Goal: Information Seeking & Learning: Learn about a topic

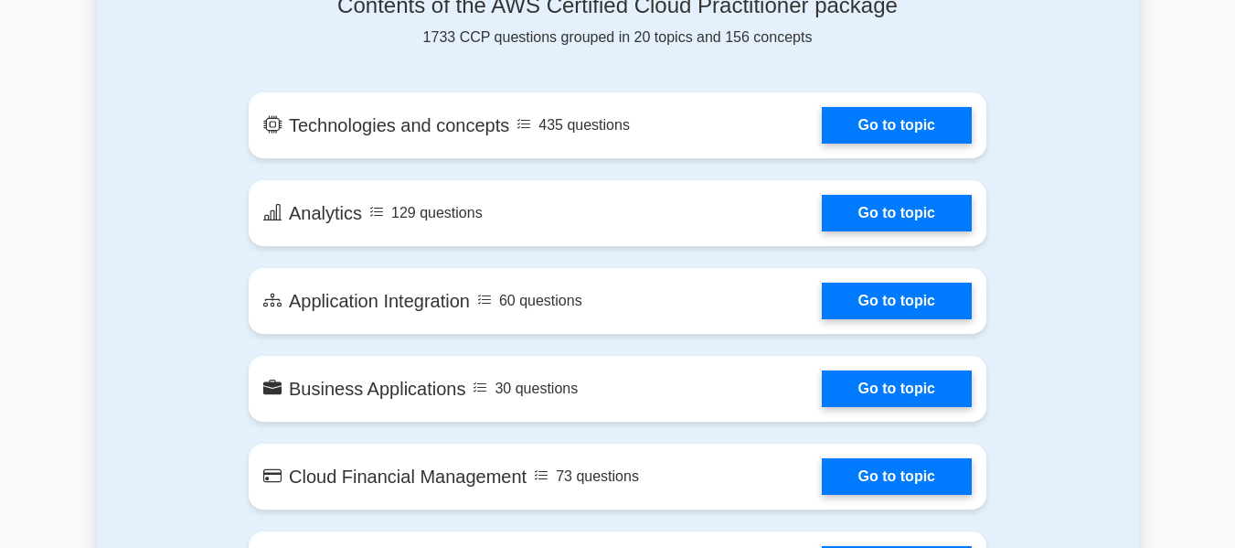
scroll to position [731, 0]
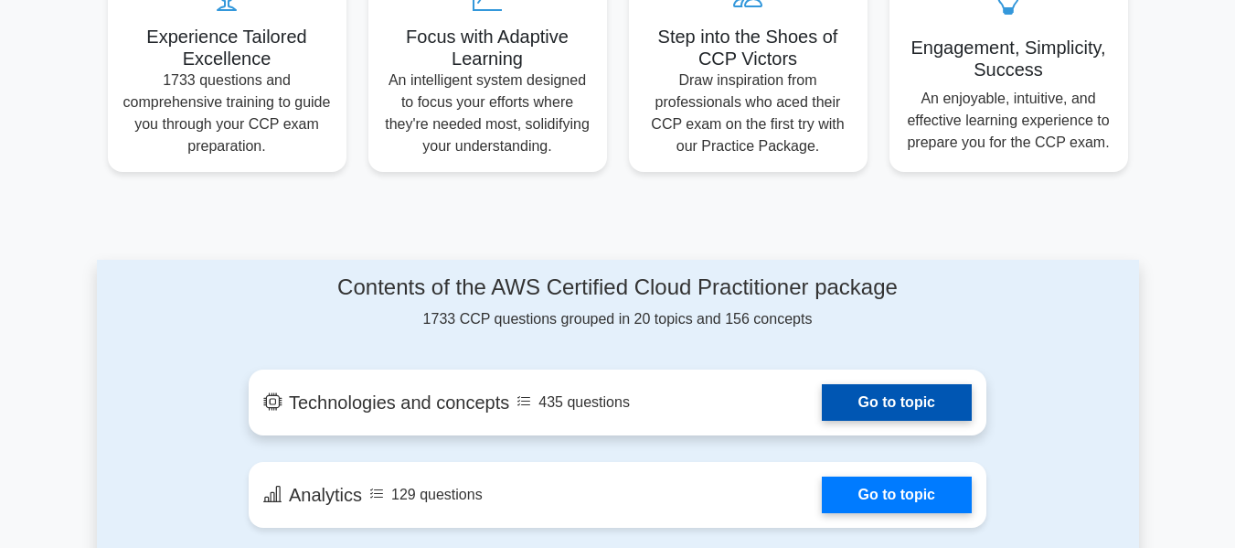
click at [909, 408] on link "Go to topic" at bounding box center [897, 402] width 150 height 37
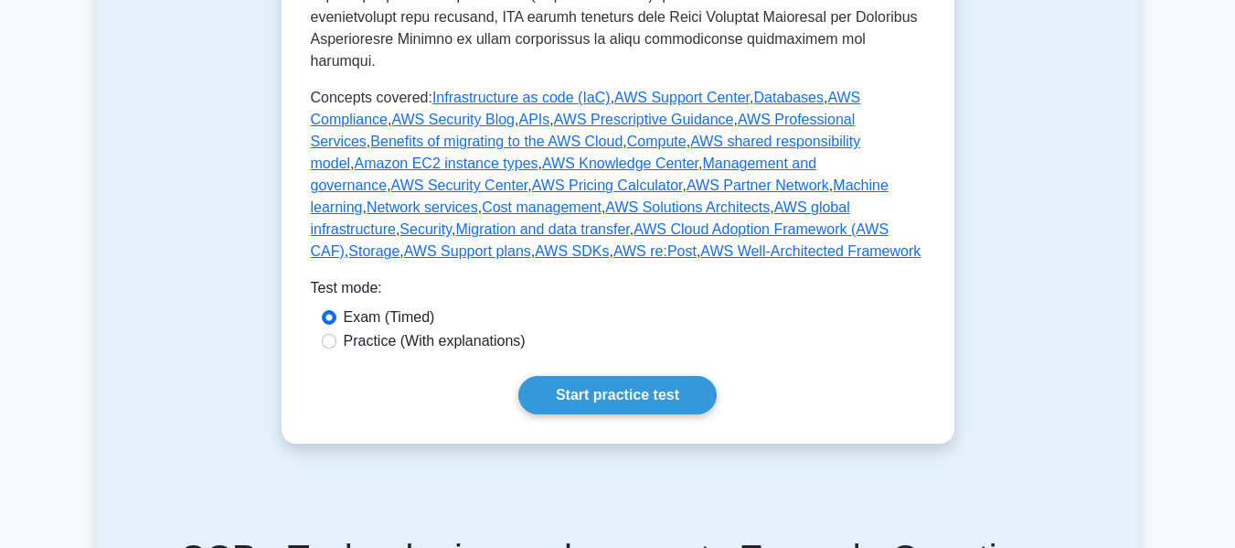
scroll to position [1005, 0]
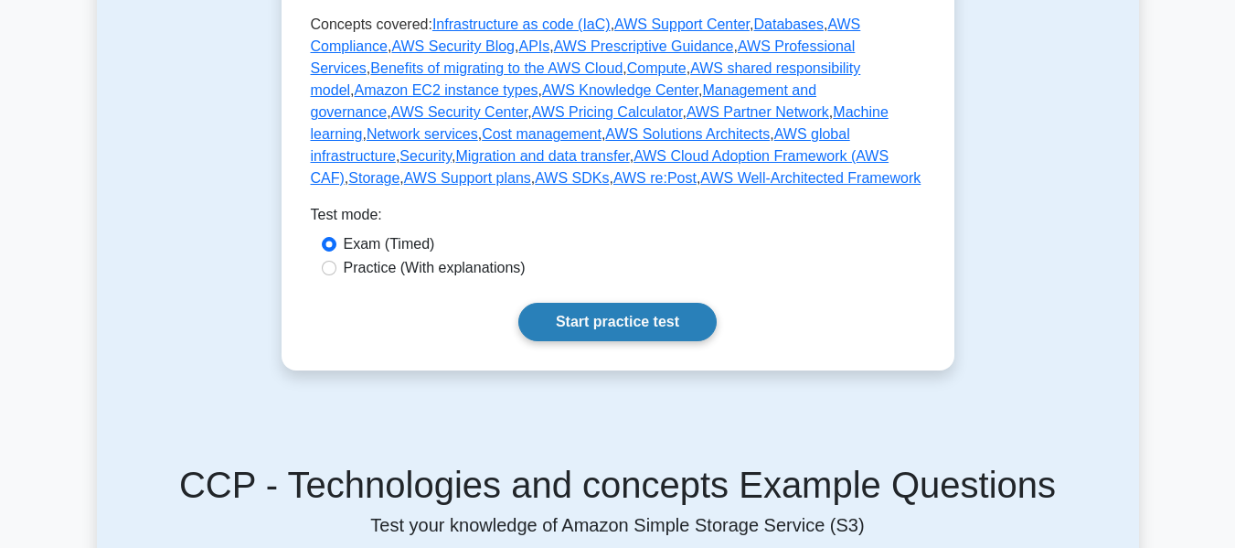
click at [636, 303] on link "Start practice test" at bounding box center [617, 322] width 198 height 38
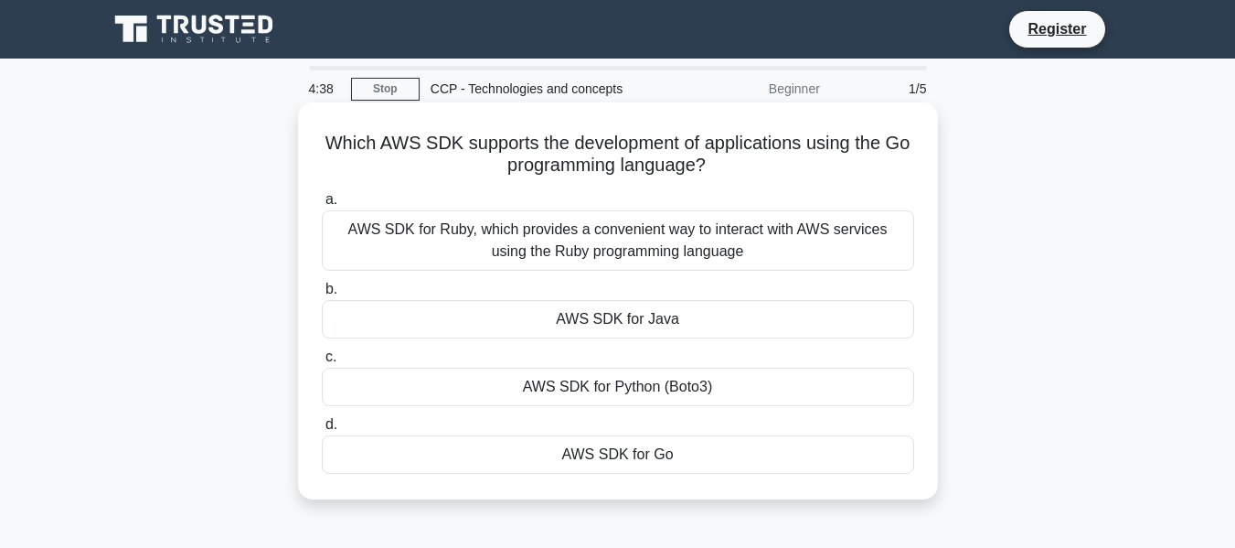
click at [673, 452] on div "AWS SDK for Go" at bounding box center [618, 454] width 592 height 38
click at [322, 431] on input "d. AWS SDK for Go" at bounding box center [322, 425] width 0 height 12
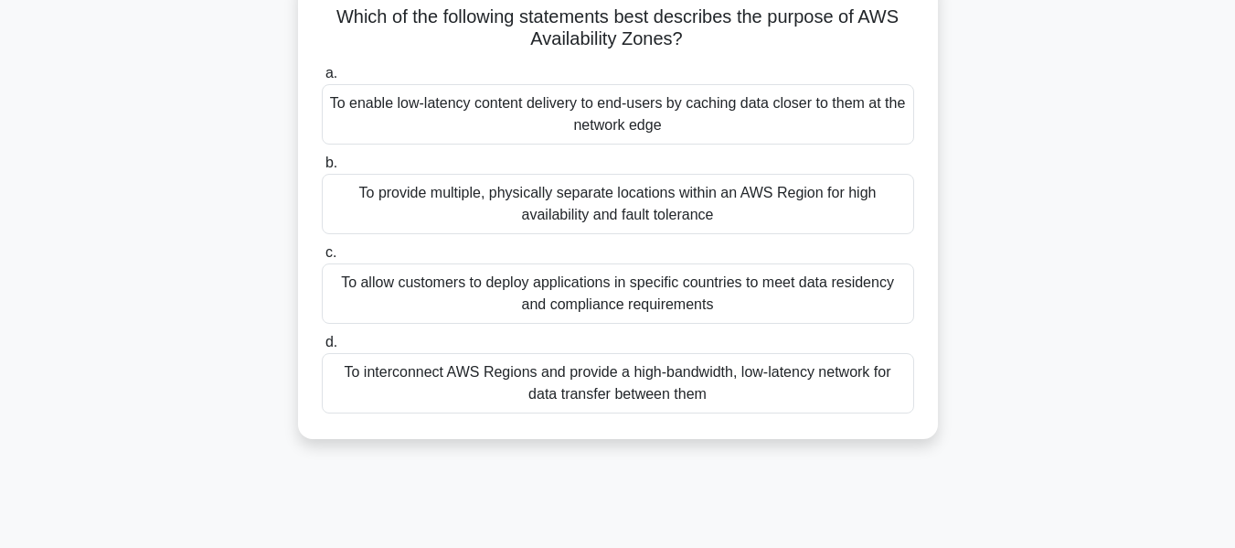
scroll to position [127, 0]
click at [616, 314] on div "To allow customers to deploy applications in specific countries to meet data re…" at bounding box center [618, 292] width 592 height 60
click at [322, 258] on input "c. To allow customers to deploy applications in specific countries to meet data…" at bounding box center [322, 252] width 0 height 12
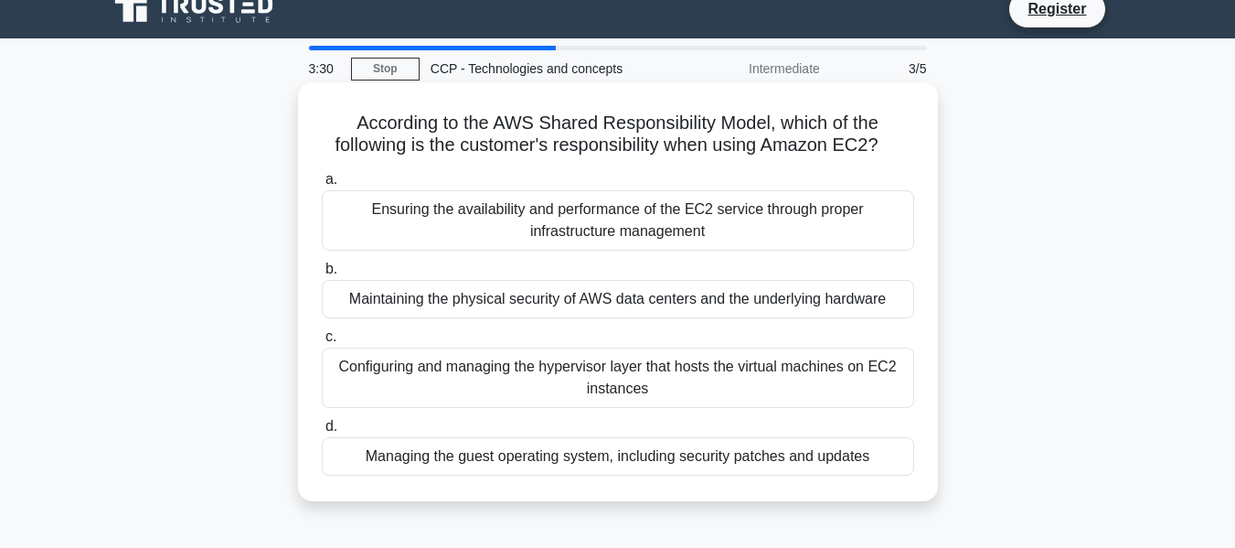
scroll to position [0, 0]
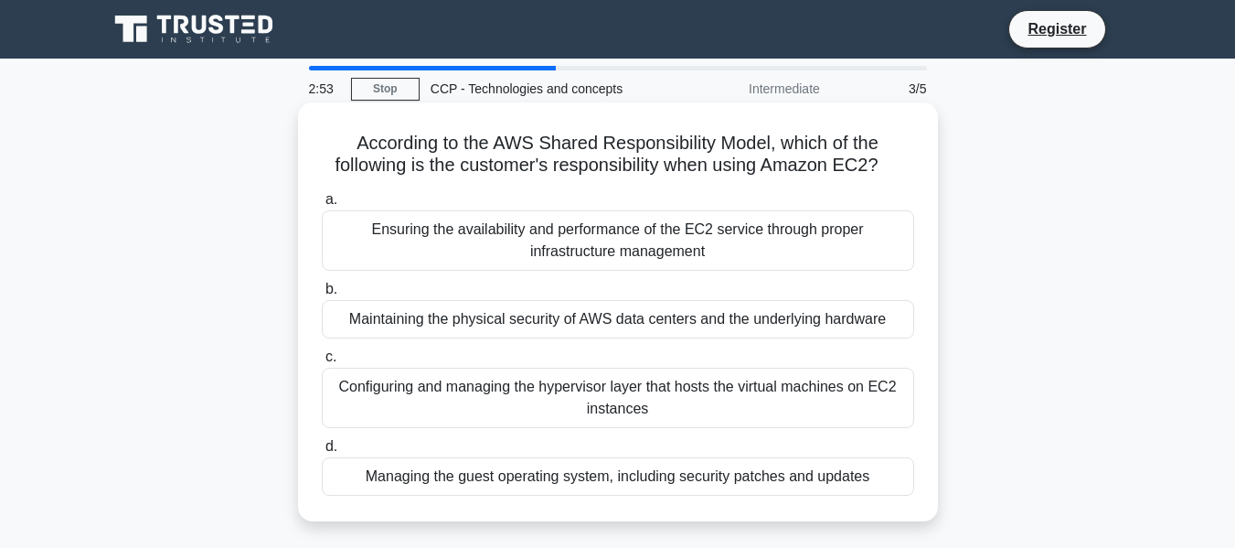
click at [655, 243] on div "Ensuring the availability and performance of the EC2 service through proper inf…" at bounding box center [618, 240] width 592 height 60
click at [322, 206] on input "a. Ensuring the availability and performance of the EC2 service through proper …" at bounding box center [322, 200] width 0 height 12
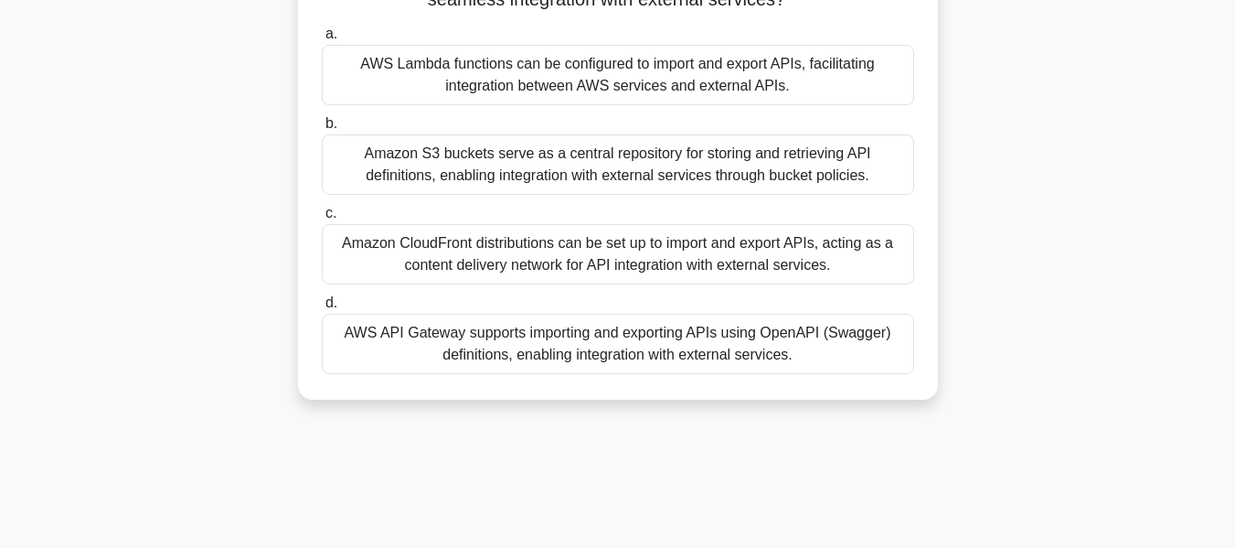
scroll to position [166, 0]
click at [688, 356] on div "AWS API Gateway supports importing and exporting APIs using OpenAPI (Swagger) d…" at bounding box center [618, 343] width 592 height 60
click at [322, 308] on input "d. AWS API Gateway supports importing and exporting APIs using OpenAPI (Swagger…" at bounding box center [322, 302] width 0 height 12
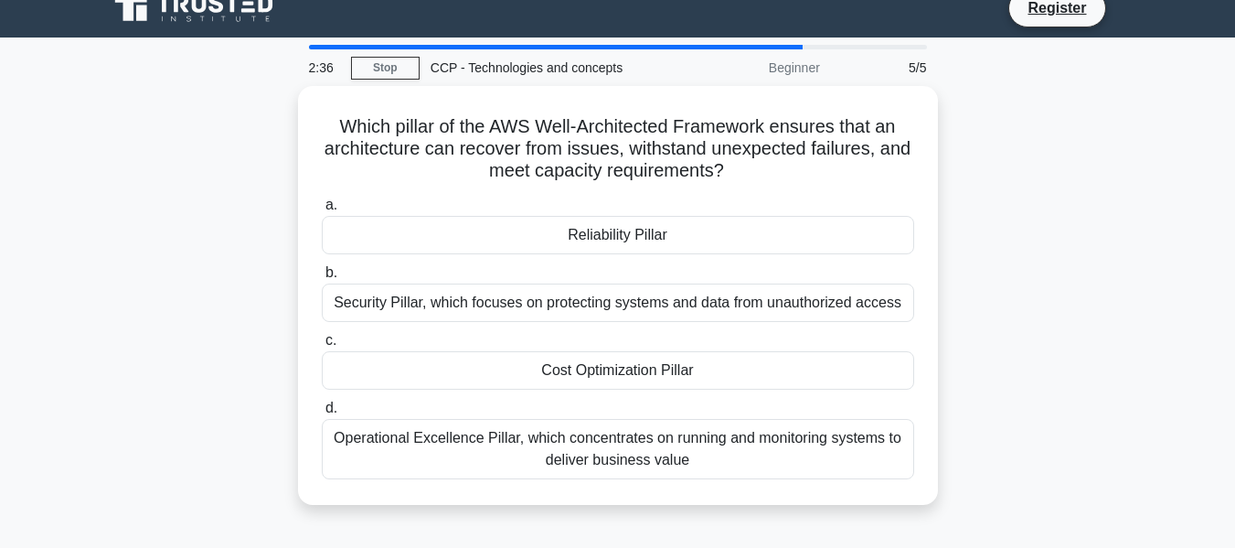
scroll to position [0, 0]
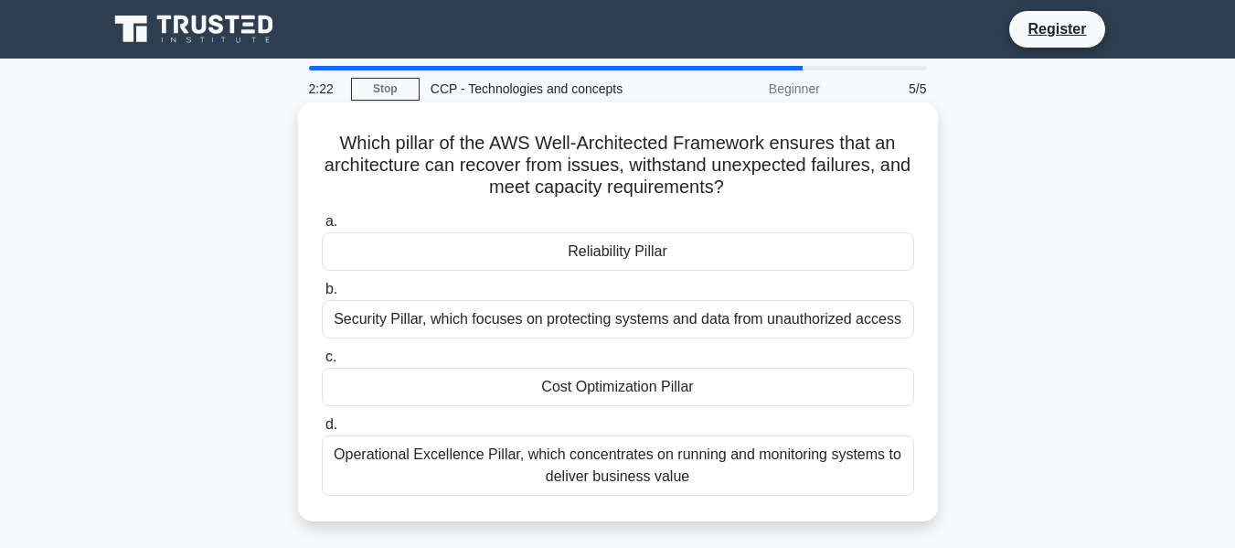
click at [670, 256] on div "Reliability Pillar" at bounding box center [618, 251] width 592 height 38
click at [322, 228] on input "a. Reliability Pillar" at bounding box center [322, 222] width 0 height 12
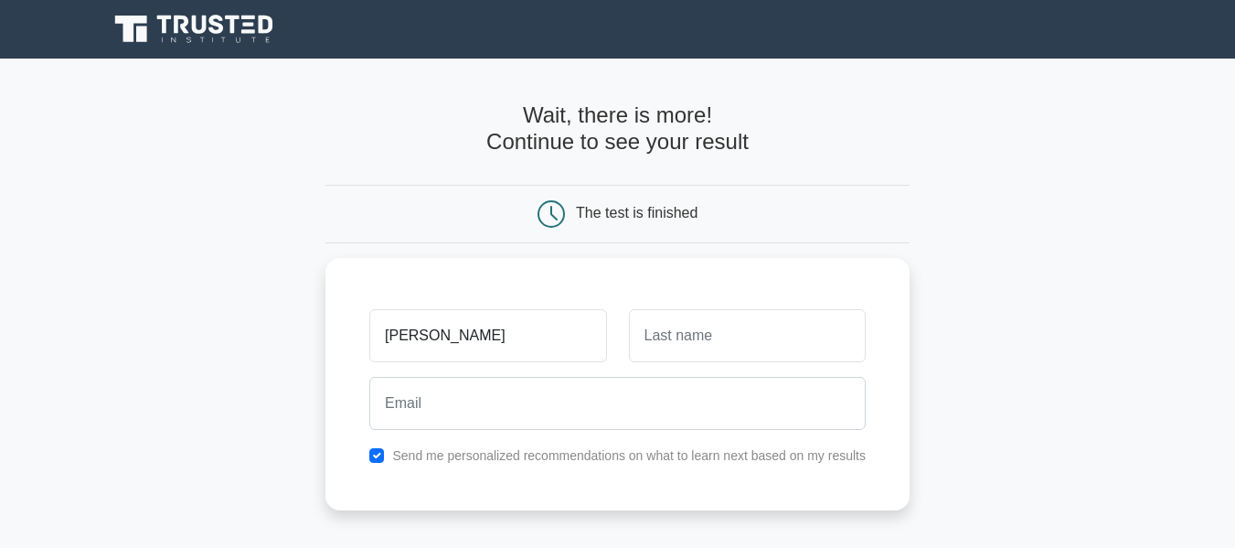
type input "Shibu"
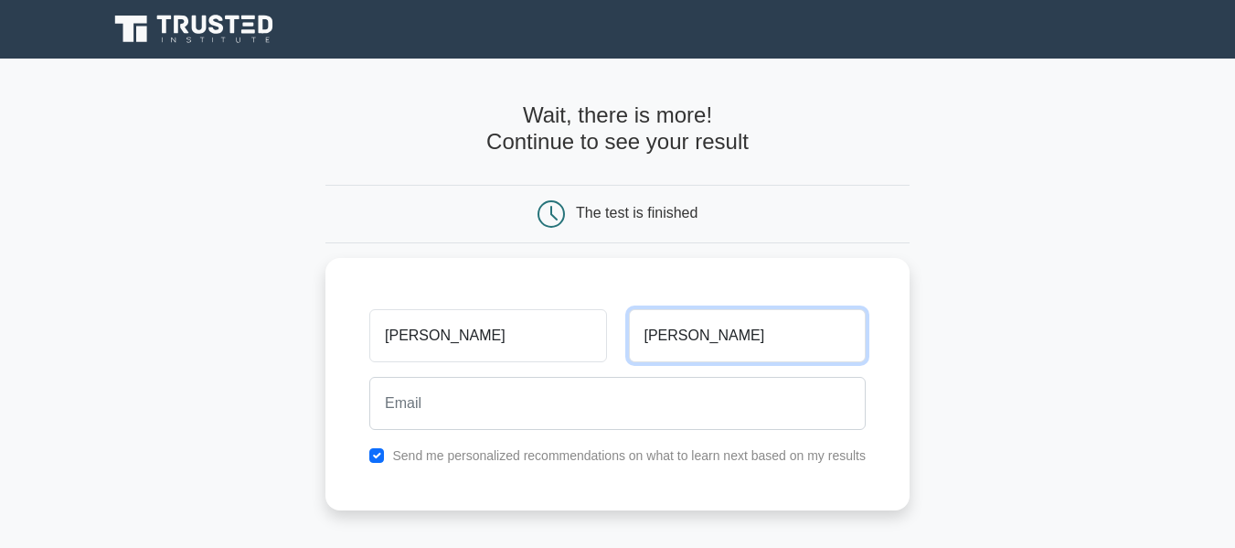
type input "Shibu"
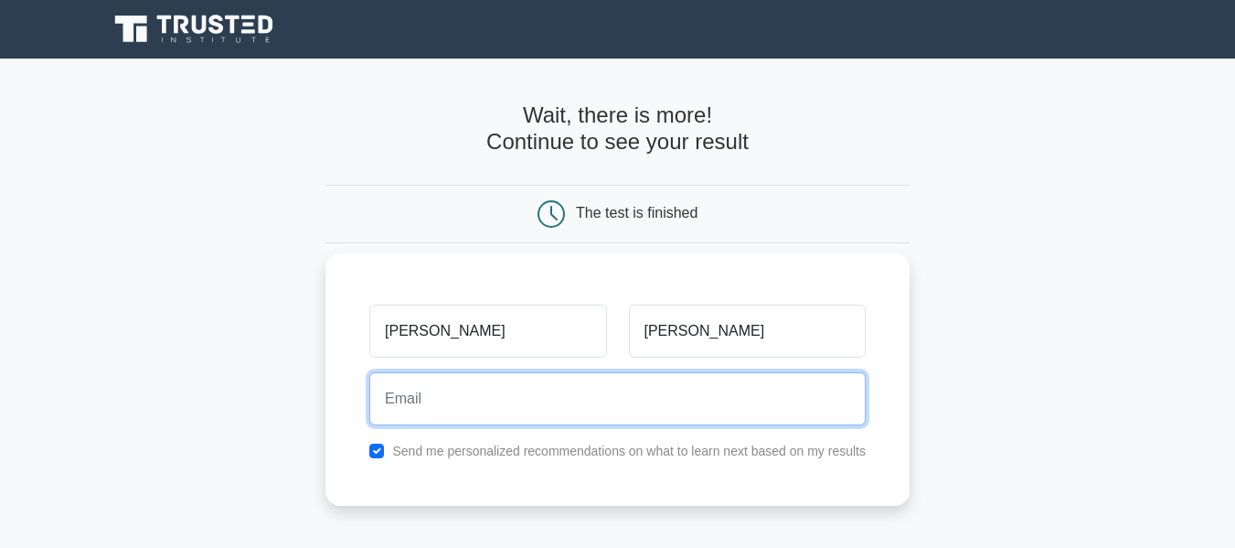
paste input "kixek51405@baxidy.com"
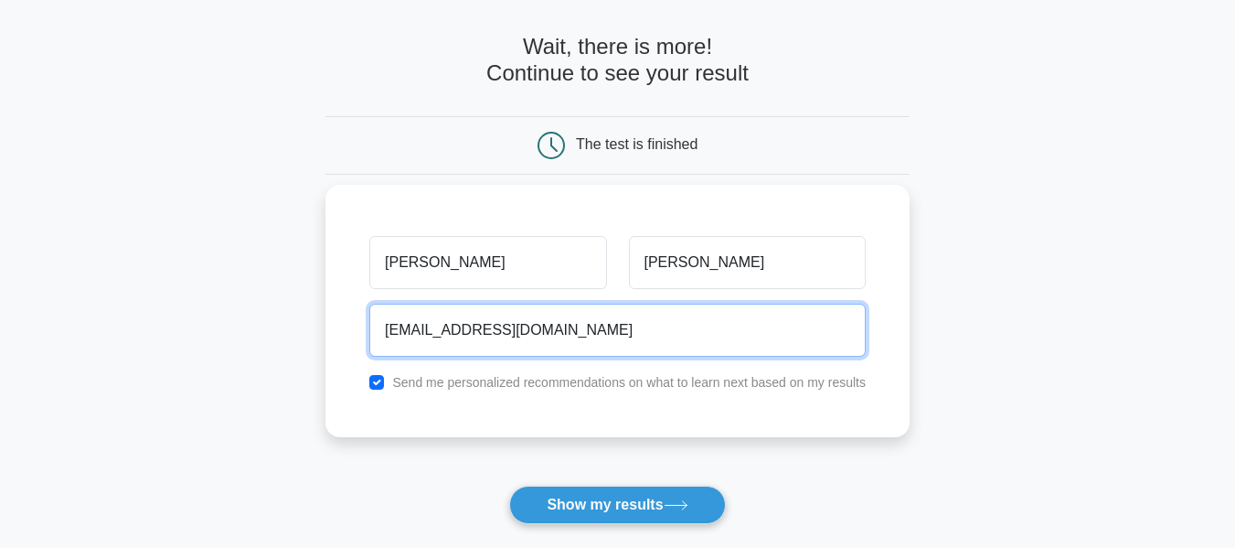
scroll to position [183, 0]
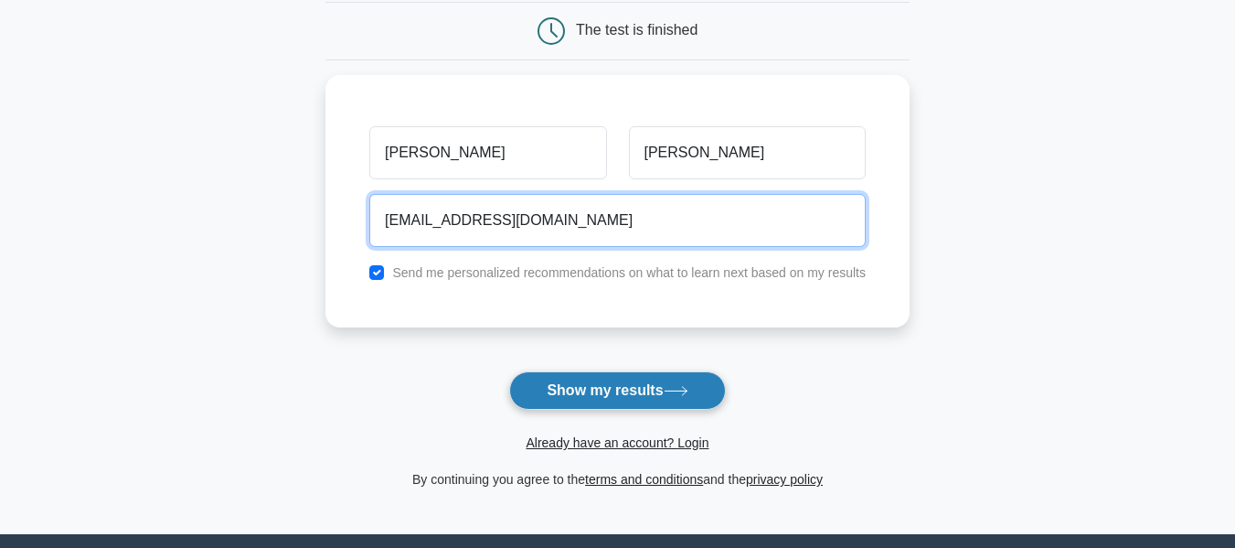
type input "kixek51405@baxidy.com"
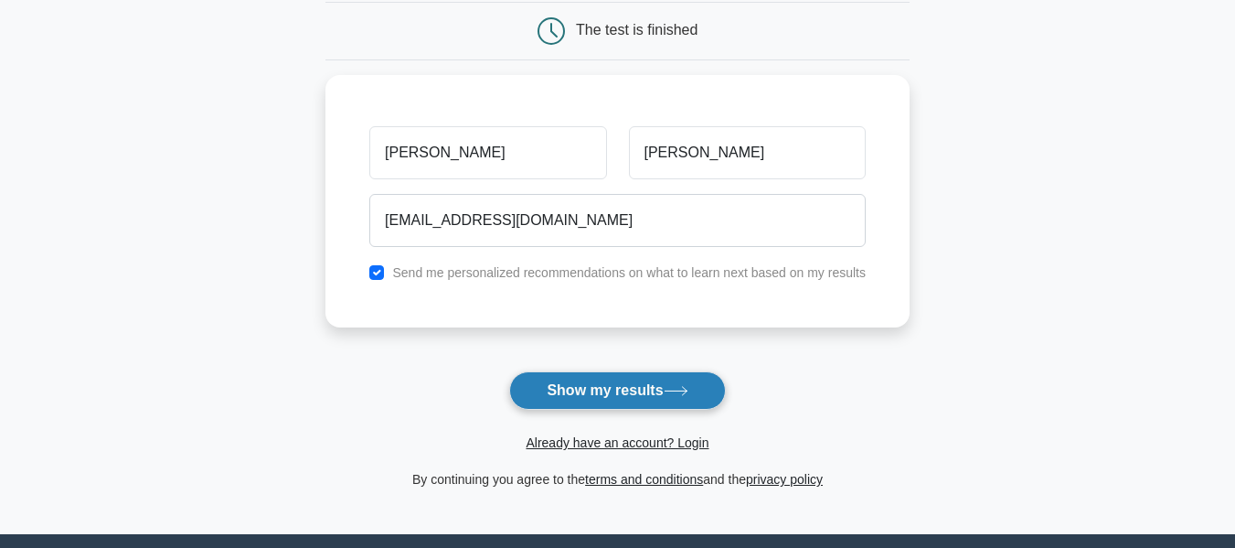
click at [665, 381] on button "Show my results" at bounding box center [617, 390] width 216 height 38
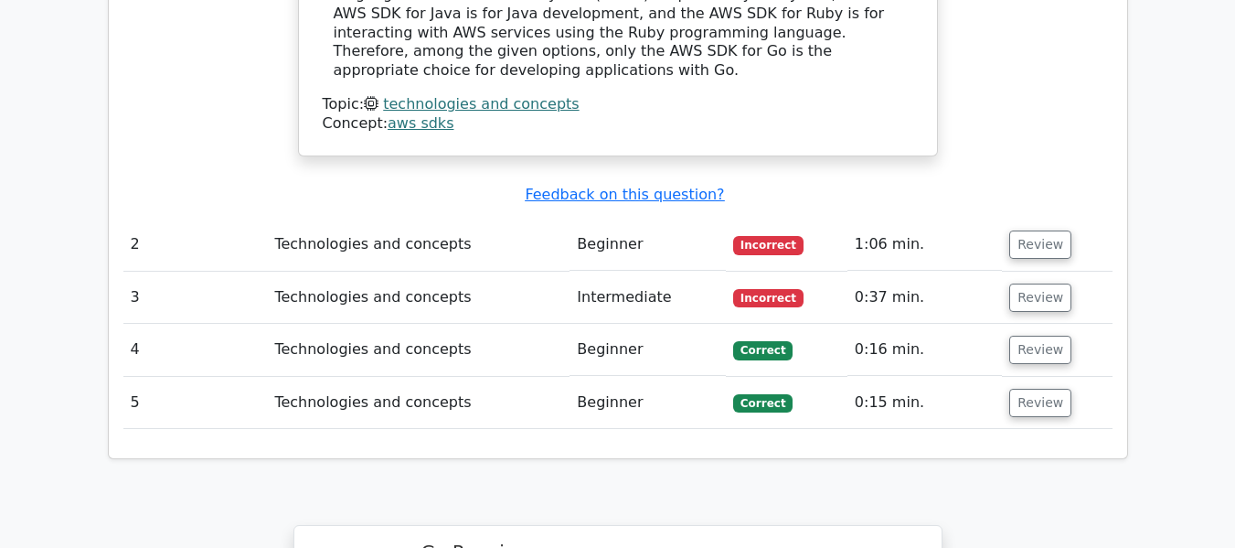
scroll to position [1888, 0]
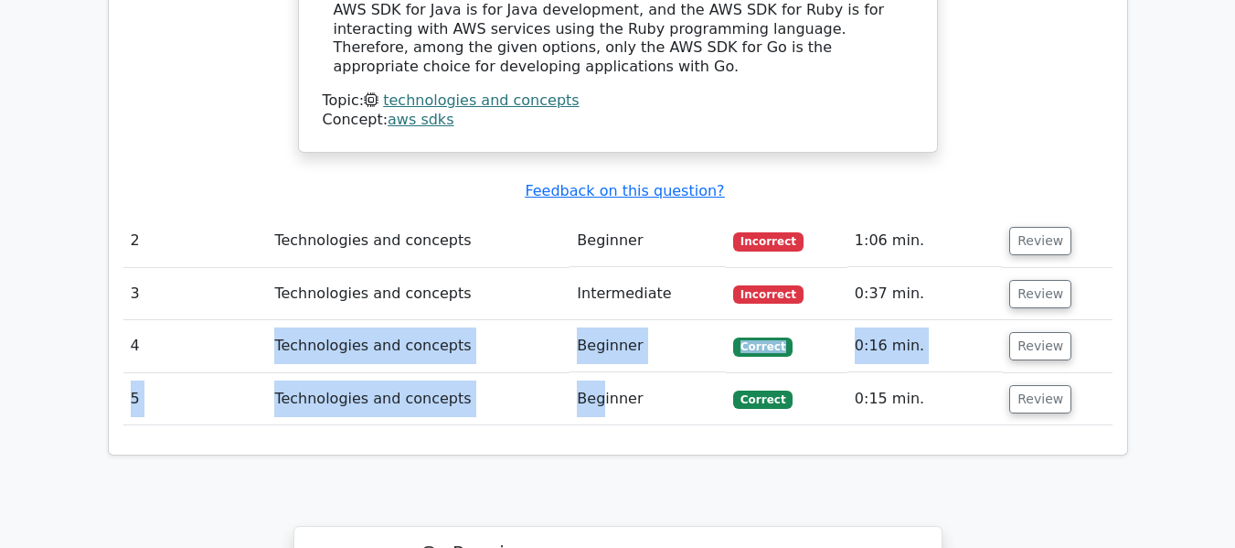
drag, startPoint x: 277, startPoint y: 274, endPoint x: 616, endPoint y: 319, distance: 342.1
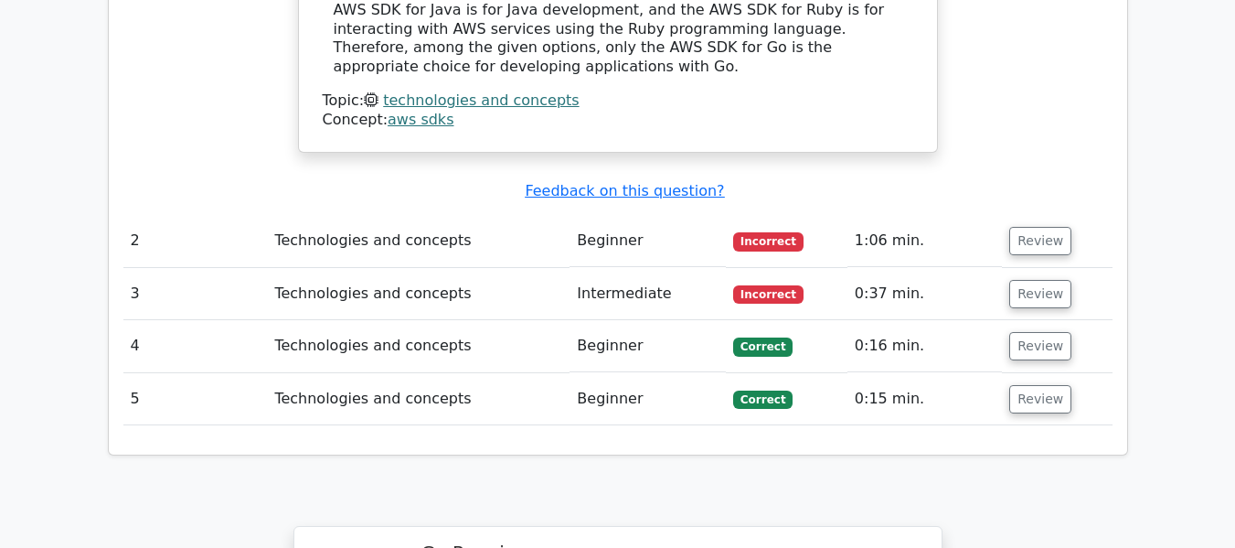
click at [904, 373] on td "0:15 min." at bounding box center [924, 399] width 154 height 52
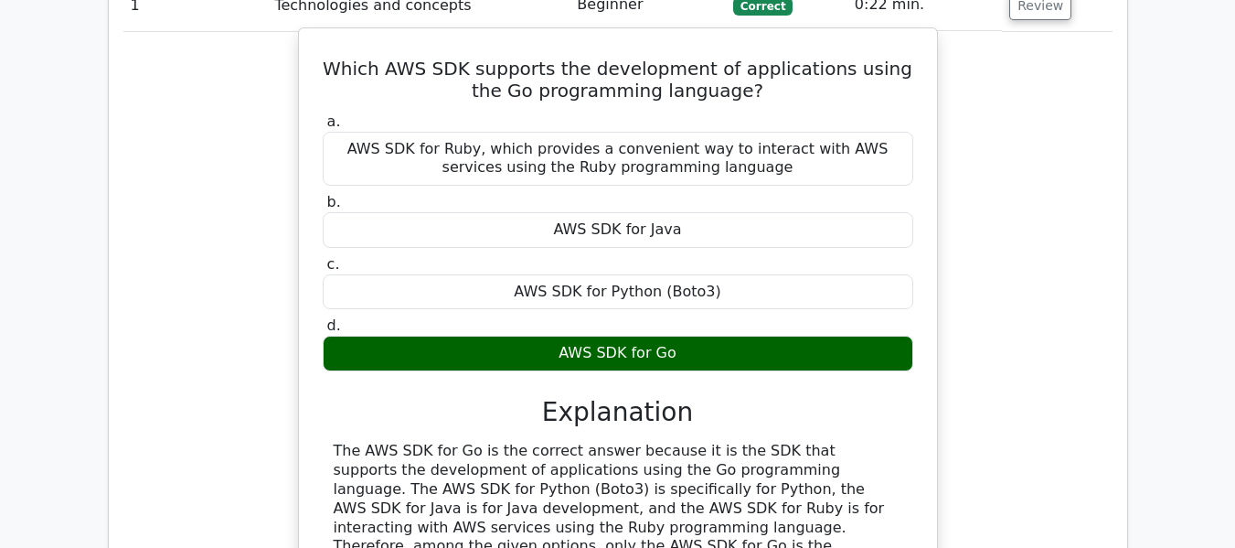
scroll to position [1386, 0]
